Goal: Task Accomplishment & Management: Manage account settings

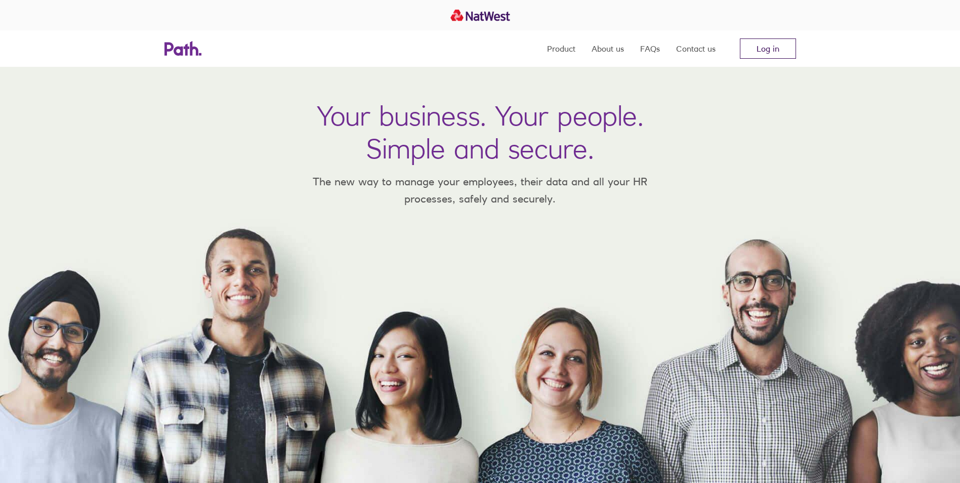
click at [782, 52] on link "Log in" at bounding box center [768, 48] width 56 height 20
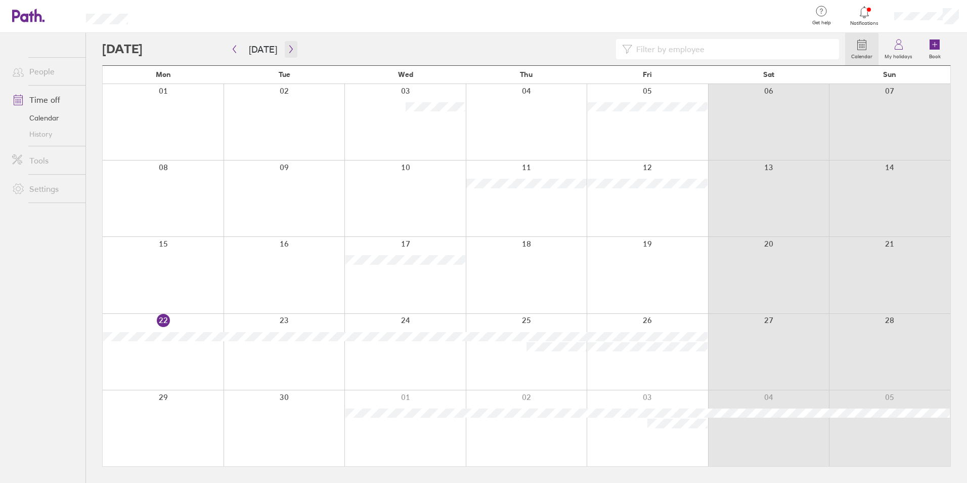
click at [287, 51] on icon "button" at bounding box center [291, 49] width 8 height 8
click at [637, 188] on div at bounding box center [647, 198] width 121 height 76
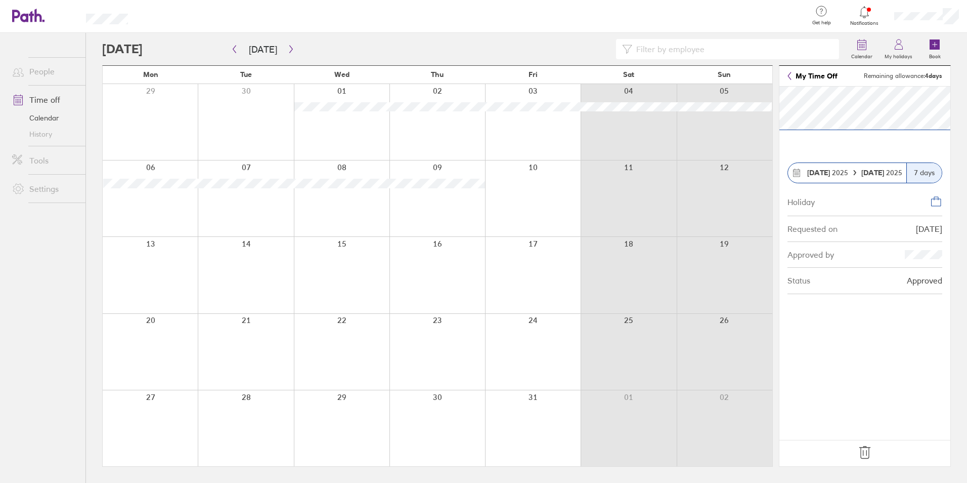
click at [525, 193] on div at bounding box center [533, 198] width 96 height 76
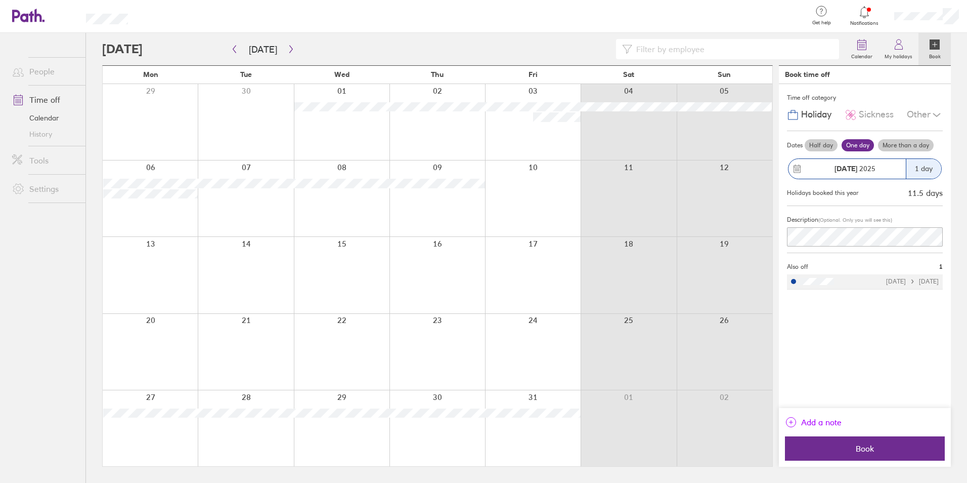
click at [809, 420] on span "Add a note" at bounding box center [821, 422] width 40 height 16
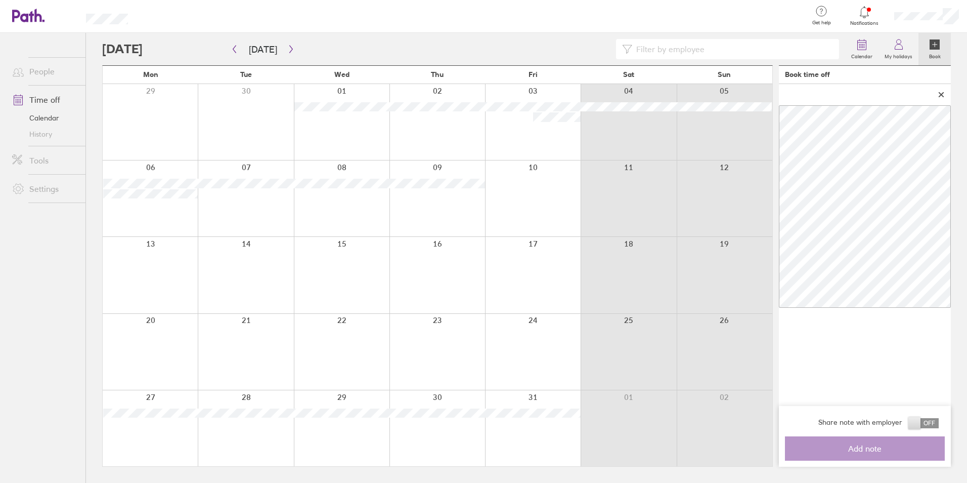
click at [936, 94] on div at bounding box center [865, 94] width 172 height 21
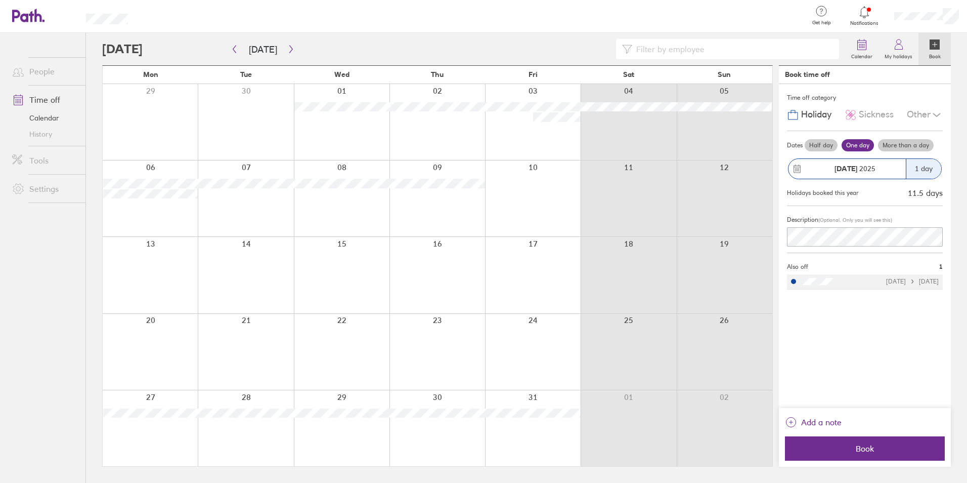
click at [941, 94] on div "Time off category" at bounding box center [865, 97] width 156 height 15
click at [861, 452] on span "Book" at bounding box center [865, 448] width 146 height 9
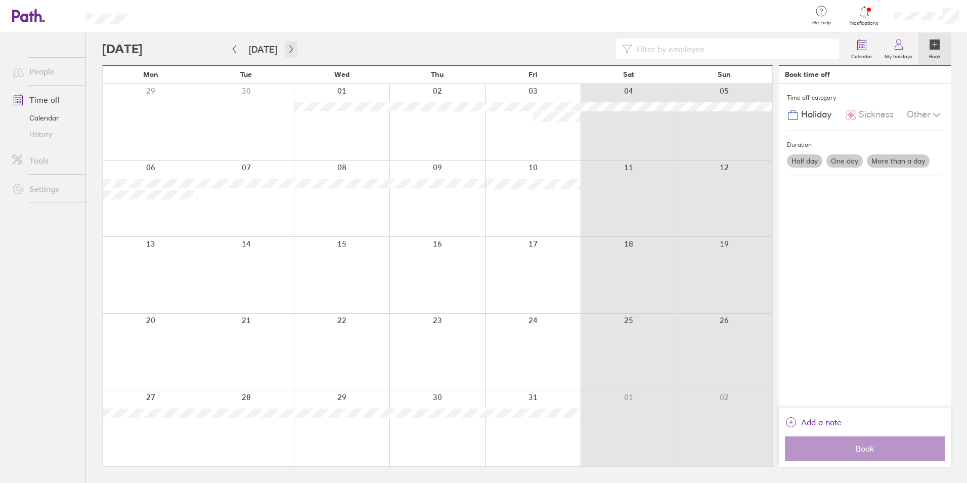
click at [289, 52] on icon "button" at bounding box center [291, 49] width 8 height 8
click at [287, 45] on button "button" at bounding box center [291, 49] width 13 height 17
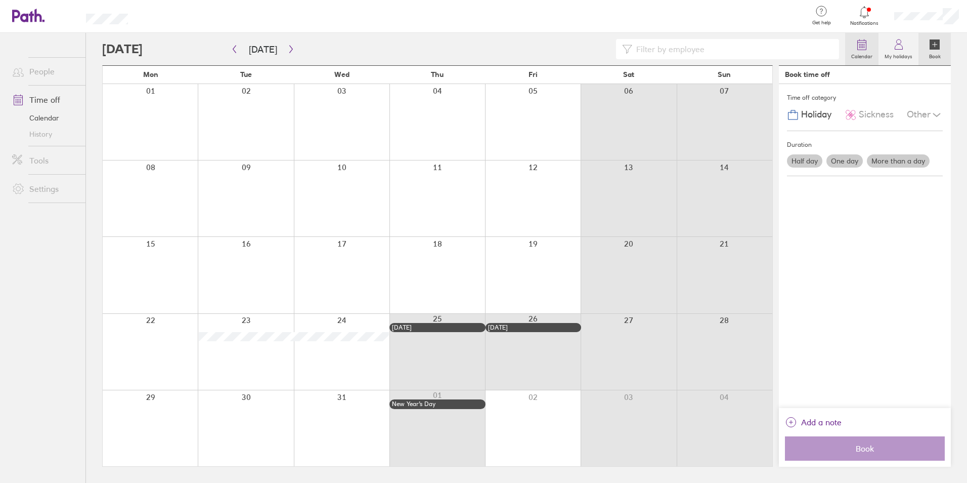
click at [850, 37] on link "Calendar" at bounding box center [861, 49] width 33 height 32
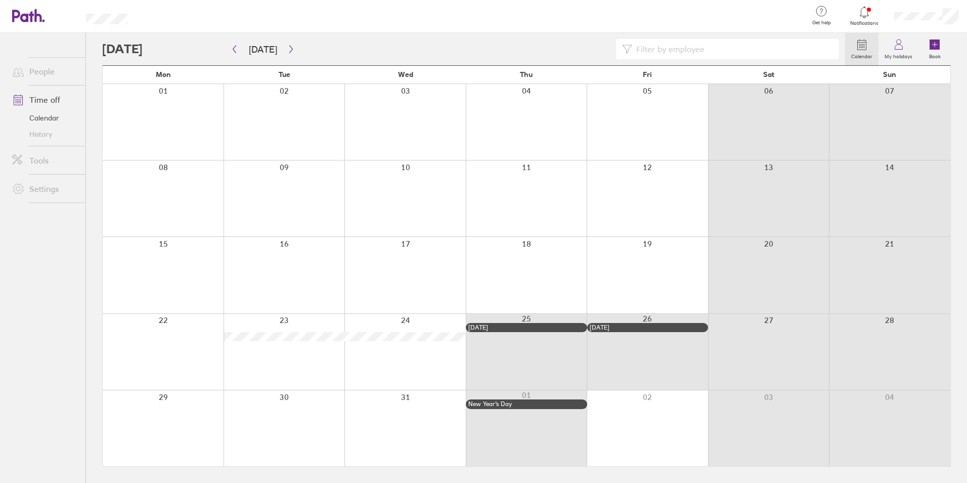
click at [862, 22] on span "Notifications" at bounding box center [864, 23] width 33 height 6
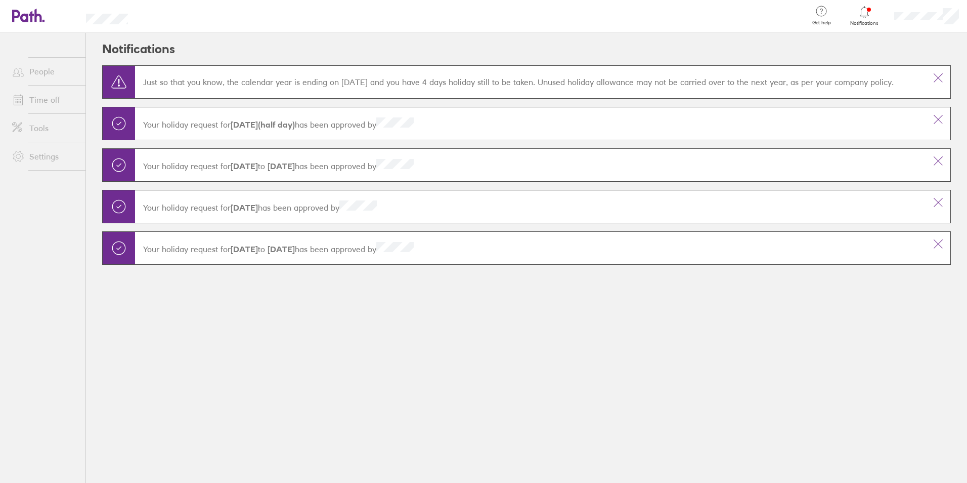
click at [106, 24] on header "Get help FAQs Contact us Notifications My profile Sign out" at bounding box center [483, 16] width 967 height 33
click at [45, 79] on link "People" at bounding box center [44, 71] width 81 height 20
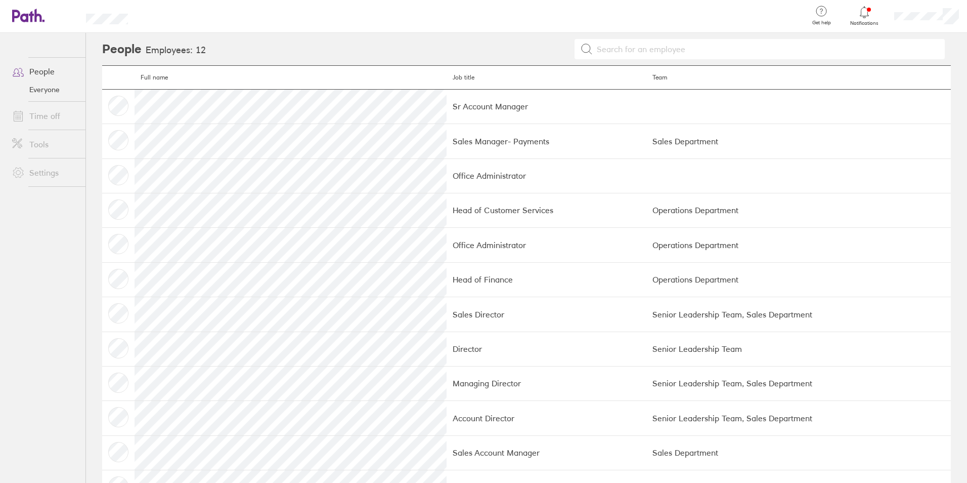
click at [46, 114] on link "Time off" at bounding box center [44, 116] width 81 height 20
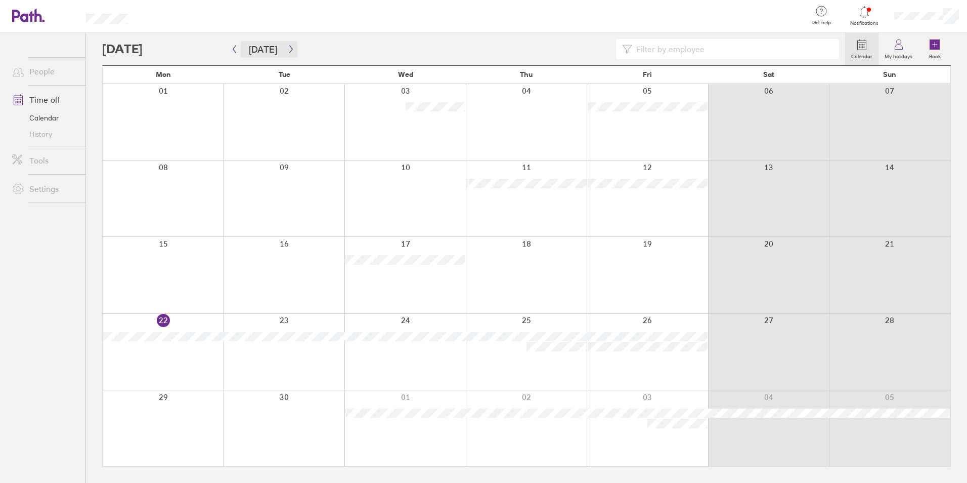
drag, startPoint x: 281, startPoint y: 49, endPoint x: 286, endPoint y: 49, distance: 5.6
click at [286, 49] on span "Today" at bounding box center [263, 49] width 69 height 17
click at [287, 49] on icon "button" at bounding box center [291, 49] width 8 height 8
click at [889, 51] on label "My holidays" at bounding box center [899, 55] width 40 height 9
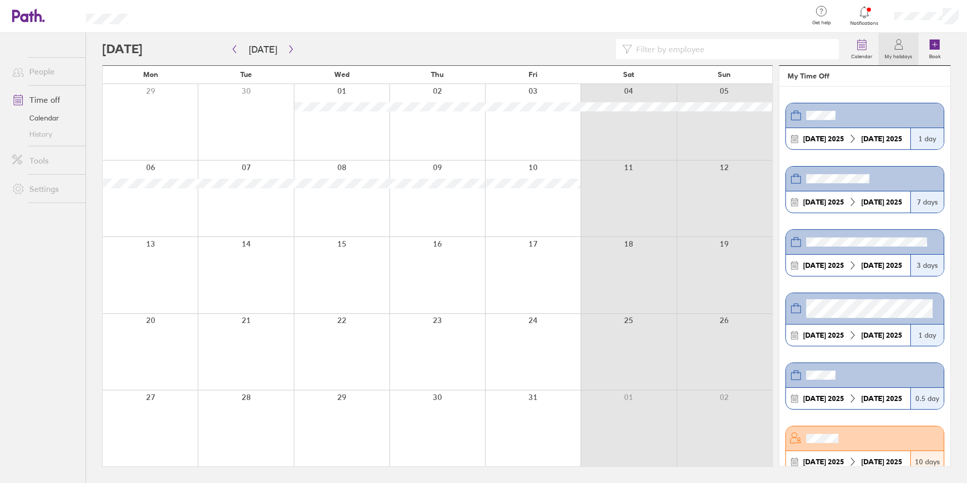
click at [53, 117] on link "Calendar" at bounding box center [44, 118] width 81 height 16
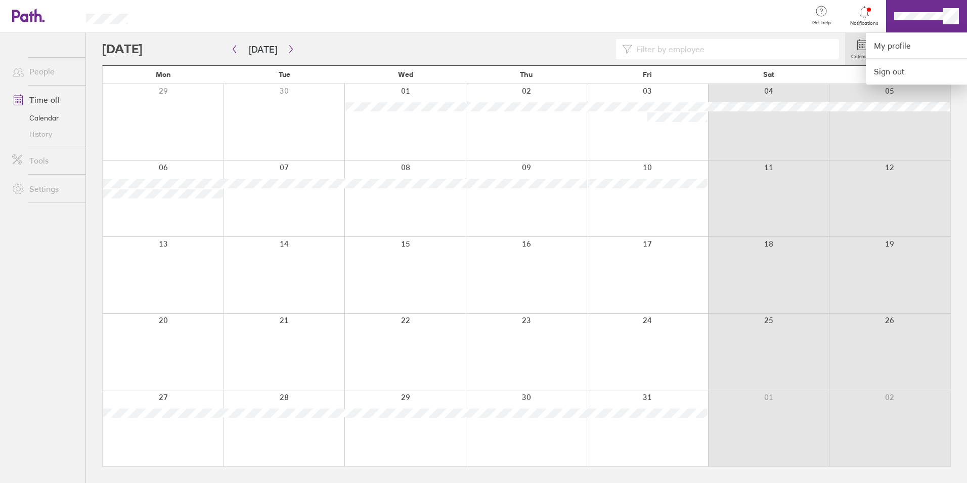
click at [852, 126] on div at bounding box center [483, 241] width 967 height 483
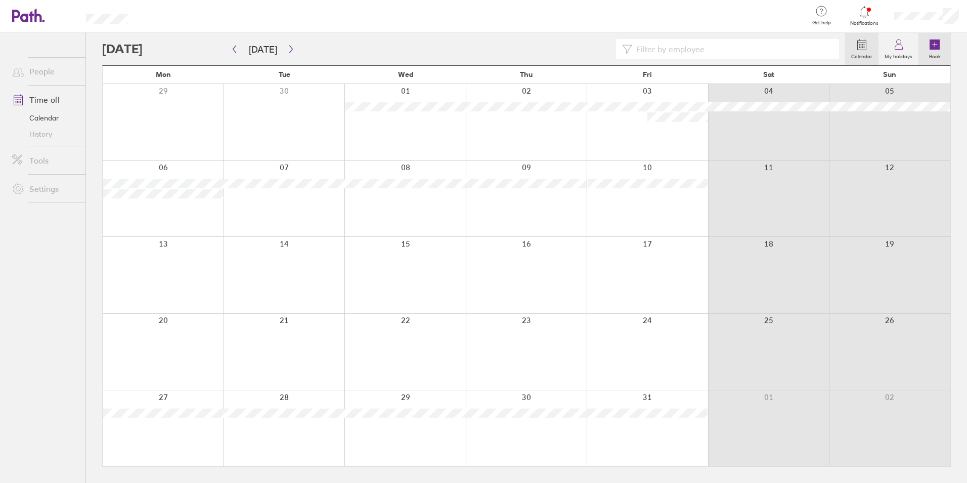
click at [933, 49] on icon at bounding box center [935, 44] width 10 height 10
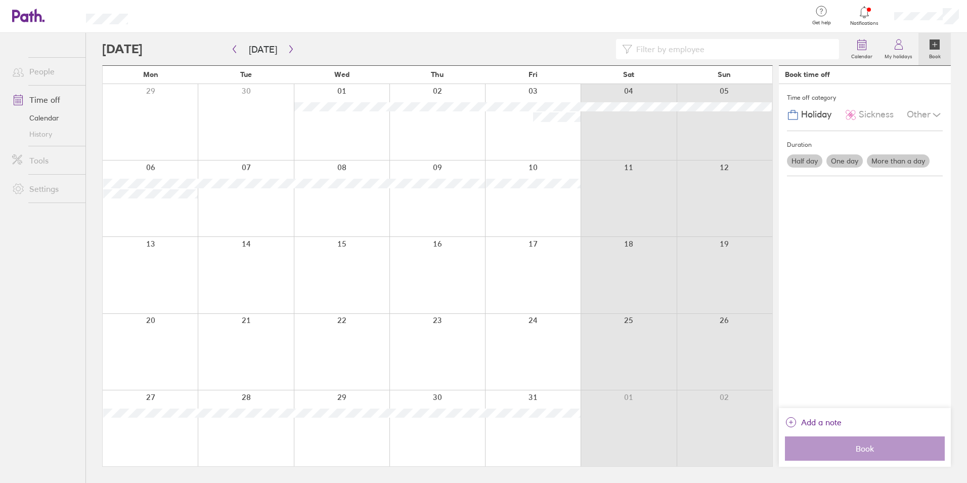
click at [925, 118] on div "Other" at bounding box center [925, 114] width 36 height 19
click at [845, 120] on icon at bounding box center [851, 115] width 12 height 12
click at [823, 115] on span "Holiday" at bounding box center [816, 114] width 30 height 11
click at [879, 4] on div "Notifications" at bounding box center [864, 16] width 43 height 33
click at [876, 12] on div at bounding box center [864, 12] width 33 height 14
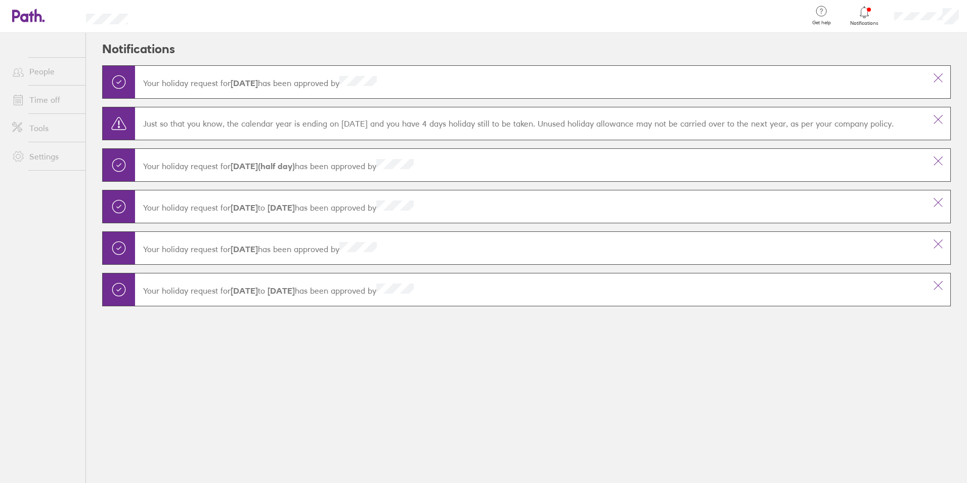
click at [475, 126] on p "Just so that you know, the calendar year is ending on 01 Dec 2025 and you have …" at bounding box center [530, 123] width 775 height 10
click at [36, 98] on link "Time off" at bounding box center [44, 100] width 81 height 20
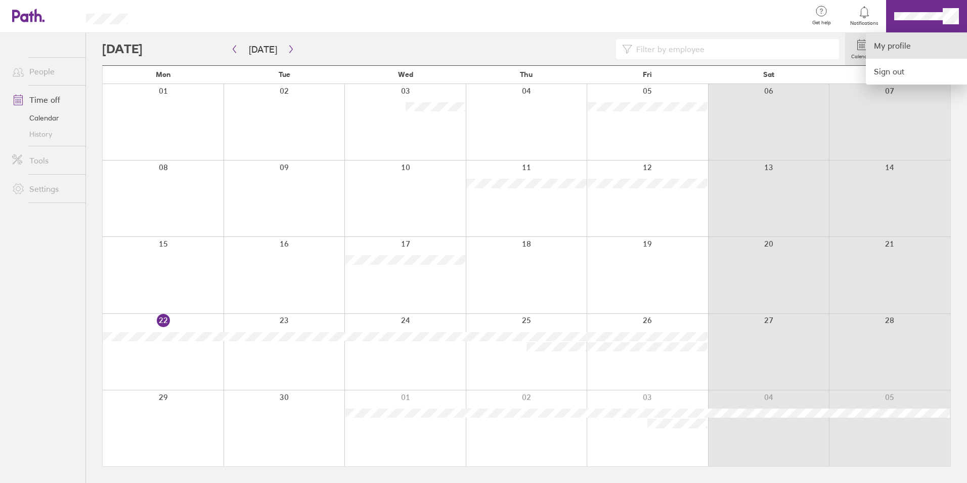
click at [893, 42] on link "My profile" at bounding box center [916, 46] width 101 height 26
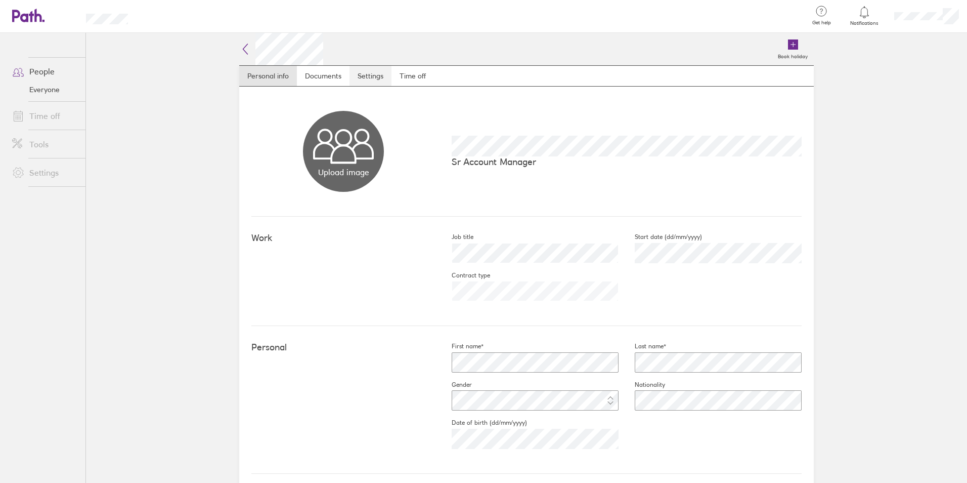
click at [383, 73] on link "Settings" at bounding box center [371, 76] width 42 height 20
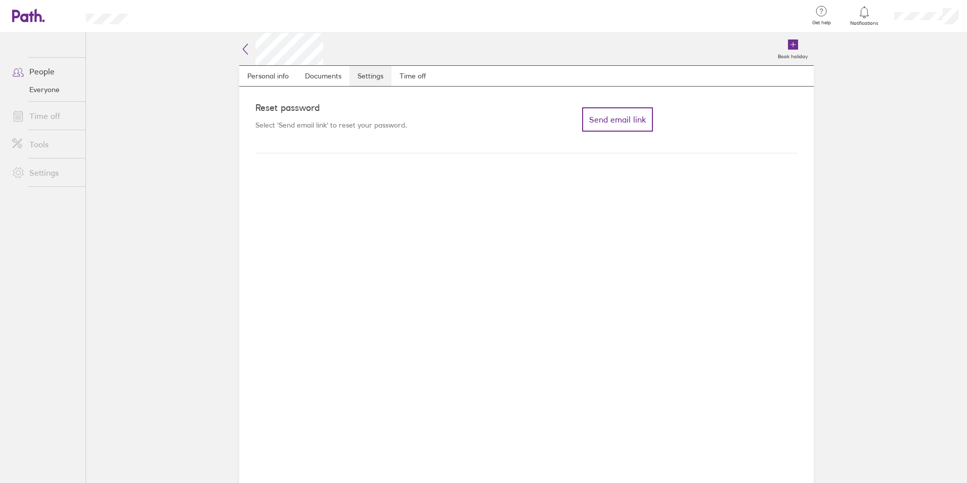
click at [390, 72] on link "Settings" at bounding box center [371, 76] width 42 height 20
click at [418, 77] on link "Time off" at bounding box center [413, 76] width 42 height 20
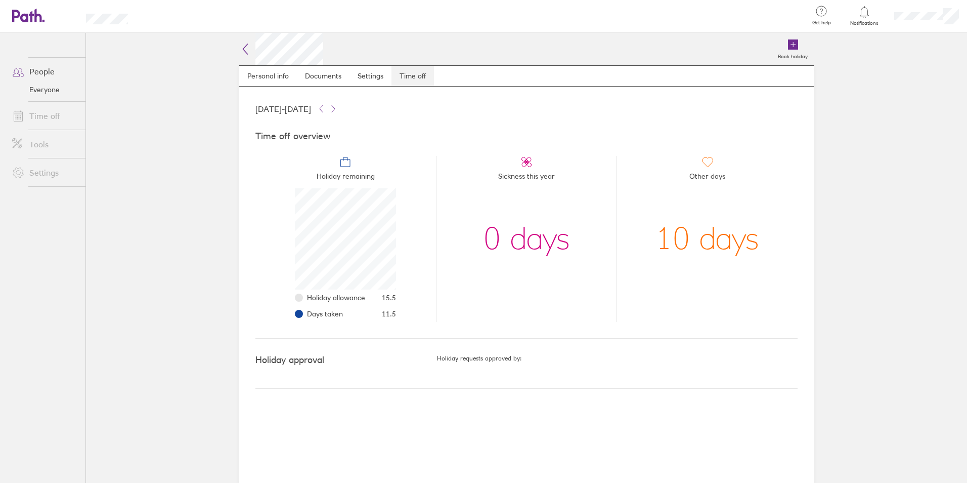
scroll to position [101, 101]
click at [245, 78] on link "Personal info" at bounding box center [268, 76] width 58 height 20
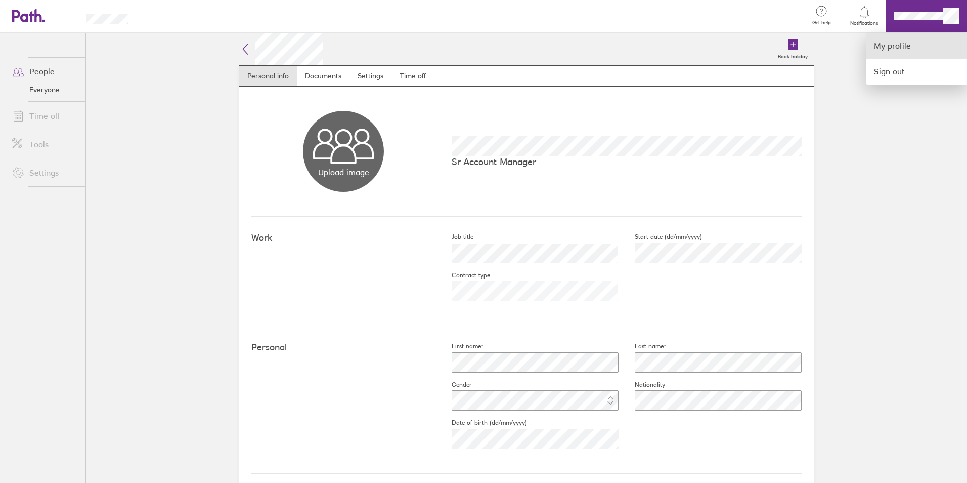
click at [889, 49] on link "My profile" at bounding box center [916, 46] width 101 height 26
